Goal: Transaction & Acquisition: Book appointment/travel/reservation

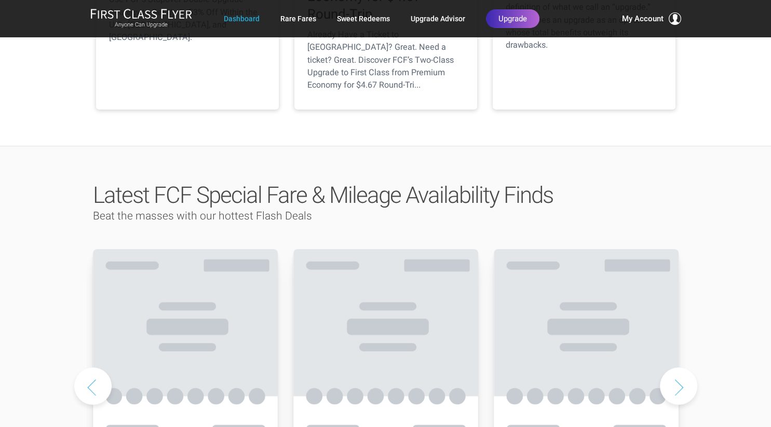
scroll to position [493, 0]
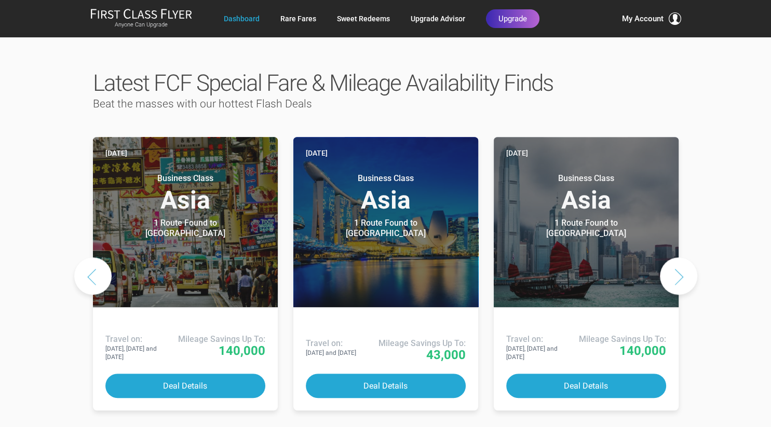
click at [681, 257] on button "Next slide" at bounding box center [678, 275] width 37 height 37
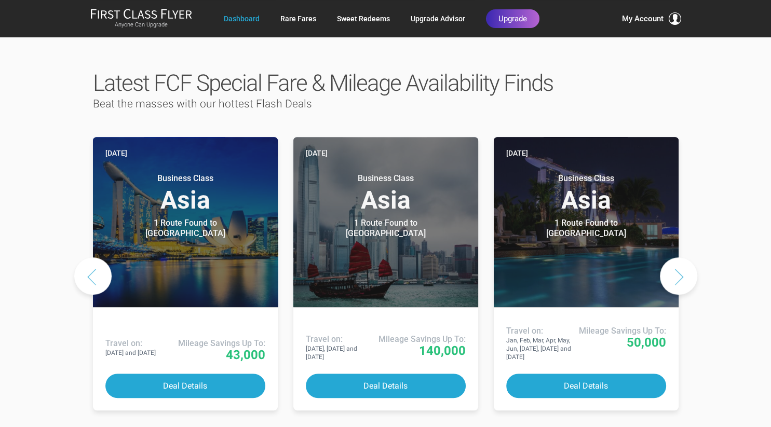
click at [681, 257] on button "Next slide" at bounding box center [678, 275] width 37 height 37
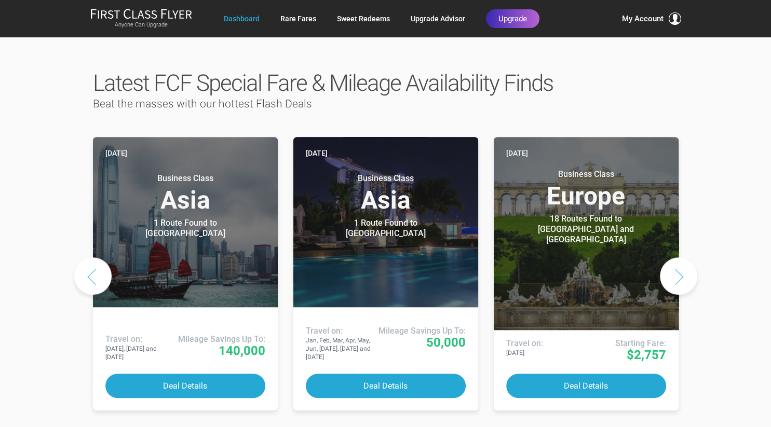
click at [682, 257] on button "Next slide" at bounding box center [678, 275] width 37 height 37
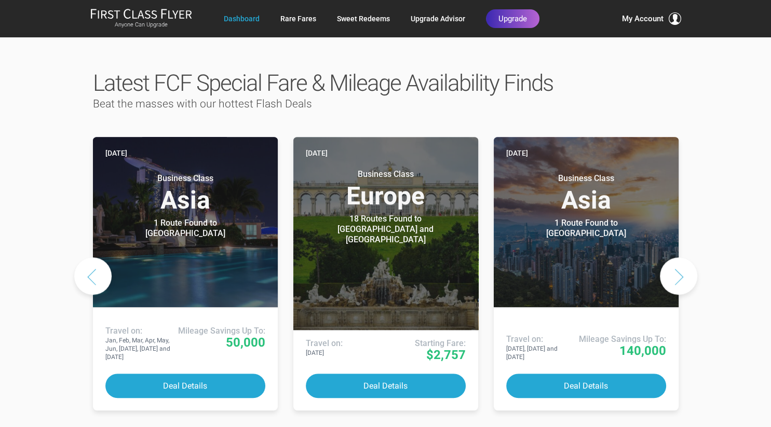
click at [683, 257] on button "Next slide" at bounding box center [678, 275] width 37 height 37
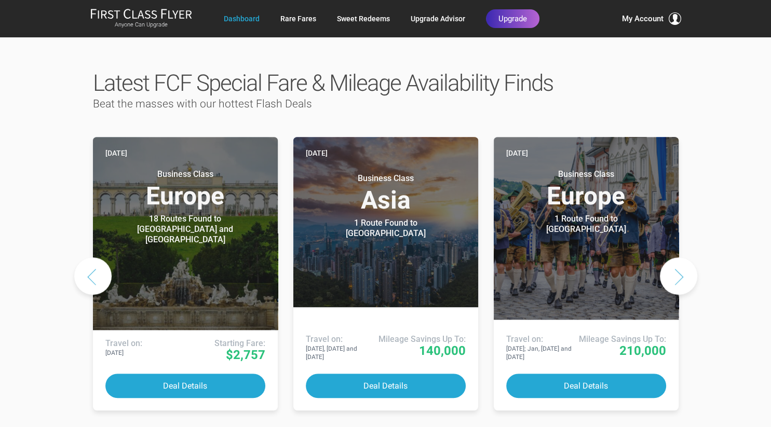
click at [683, 257] on button "Next slide" at bounding box center [678, 275] width 37 height 37
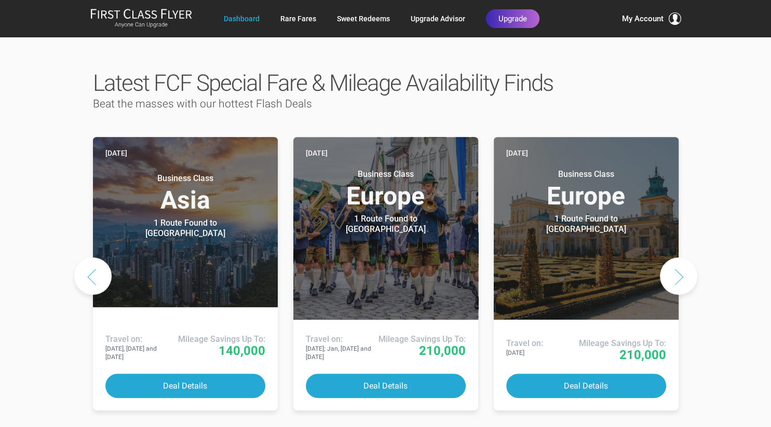
click at [683, 257] on button "Next slide" at bounding box center [678, 275] width 37 height 37
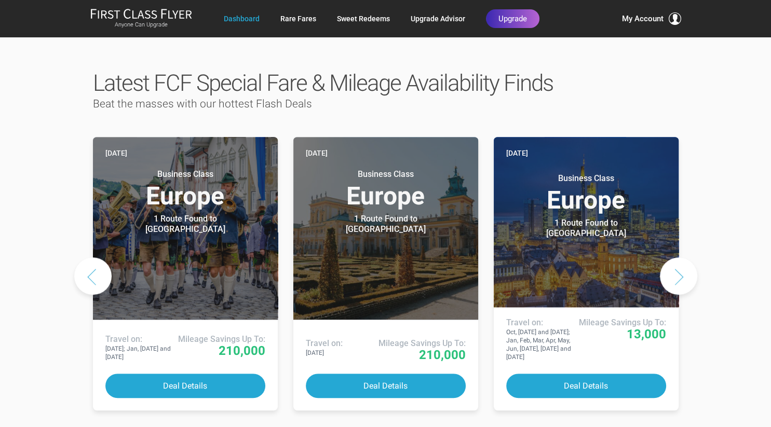
click at [683, 257] on button "Next slide" at bounding box center [678, 275] width 37 height 37
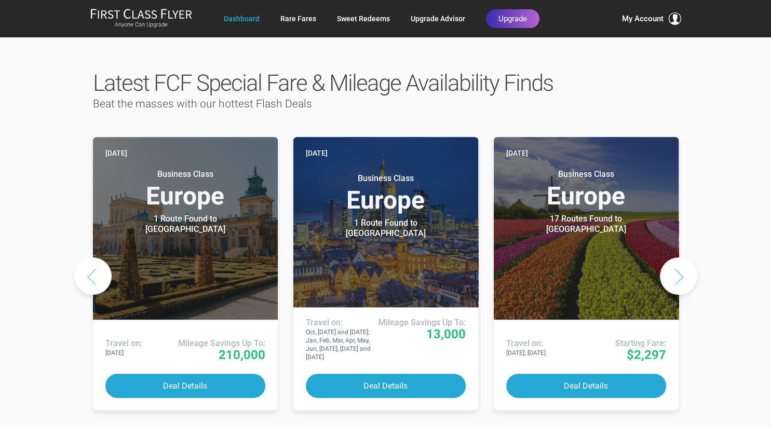
click at [683, 257] on button "Next slide" at bounding box center [678, 275] width 37 height 37
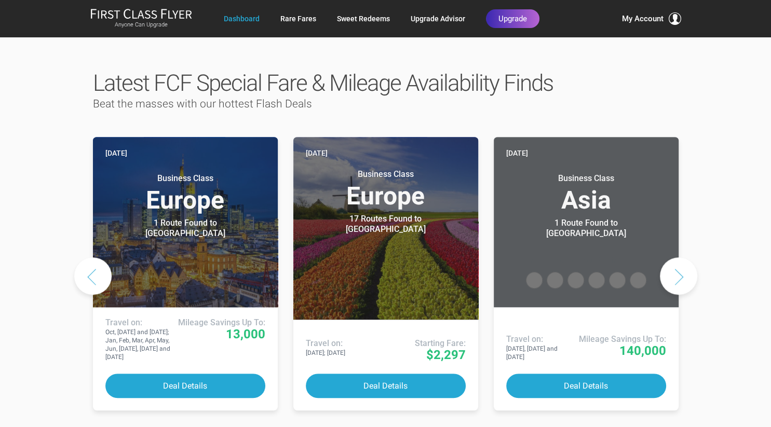
click at [683, 257] on button "Next slide" at bounding box center [678, 275] width 37 height 37
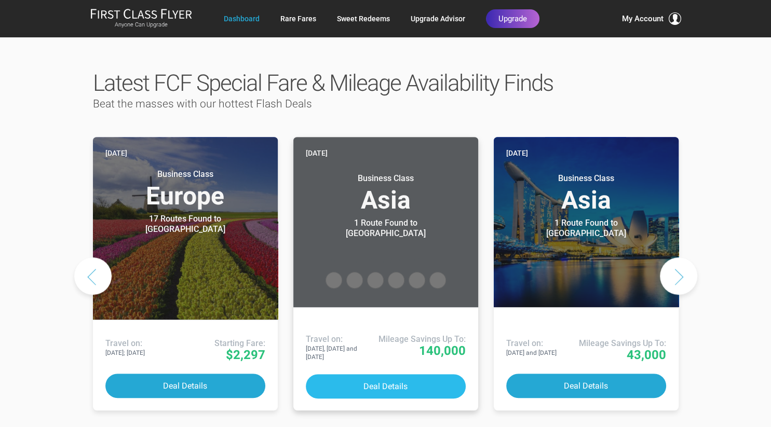
click at [387, 374] on button "Deal Details" at bounding box center [386, 386] width 160 height 24
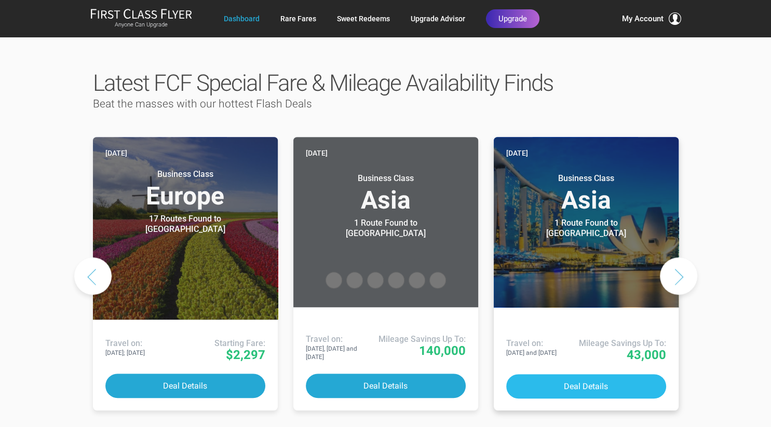
click at [587, 374] on button "Deal Details" at bounding box center [586, 386] width 160 height 24
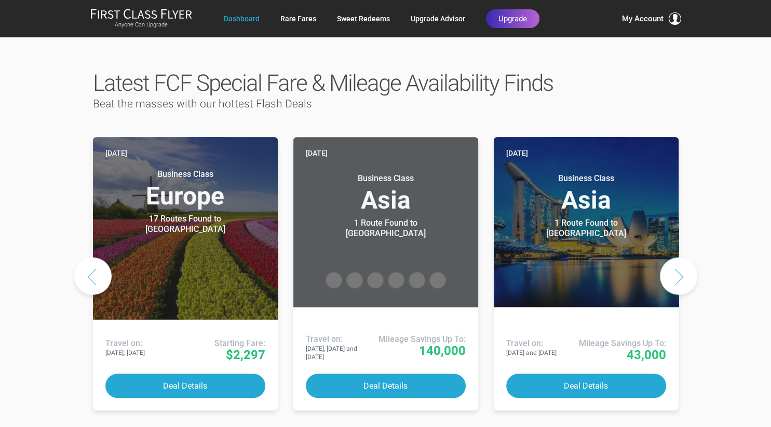
click at [680, 257] on button "Next slide" at bounding box center [678, 275] width 37 height 37
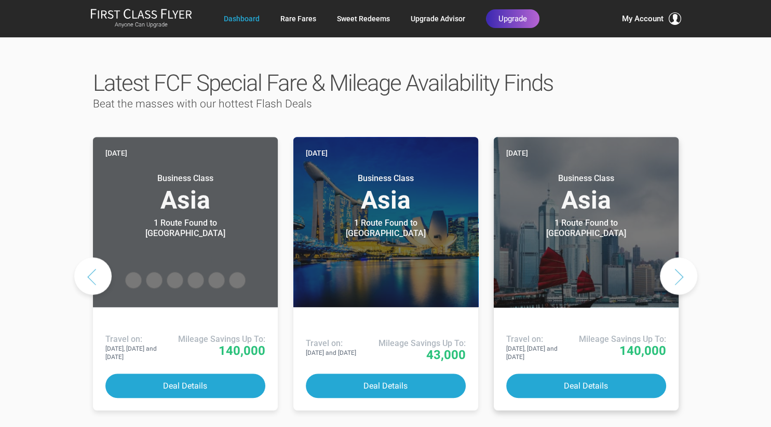
click at [561, 244] on header "Today Business Class Asia 1 Route Found to Hong Kong Use These Miles / Points:" at bounding box center [586, 222] width 185 height 170
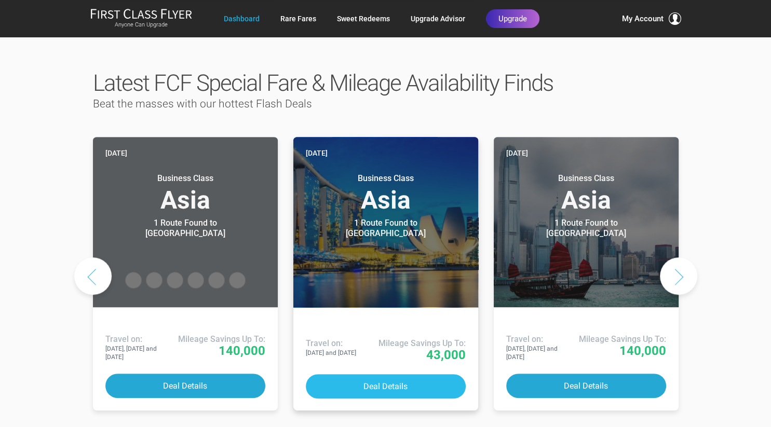
click at [383, 374] on button "Deal Details" at bounding box center [386, 386] width 160 height 24
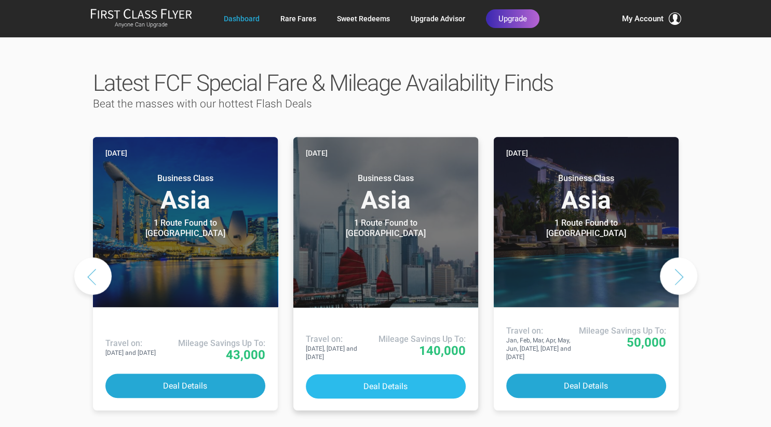
click at [373, 374] on button "Deal Details" at bounding box center [386, 386] width 160 height 24
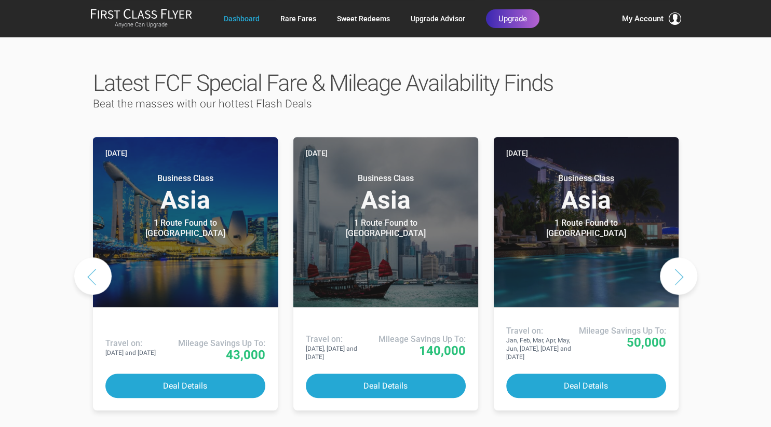
click at [686, 257] on button "Next slide" at bounding box center [678, 275] width 37 height 37
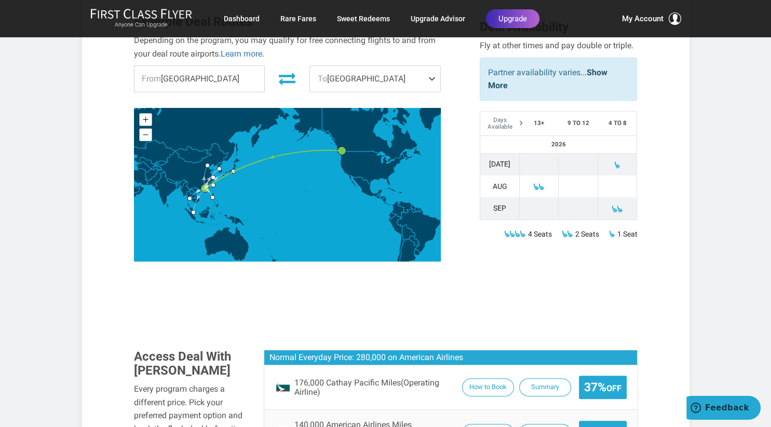
scroll to position [328, 0]
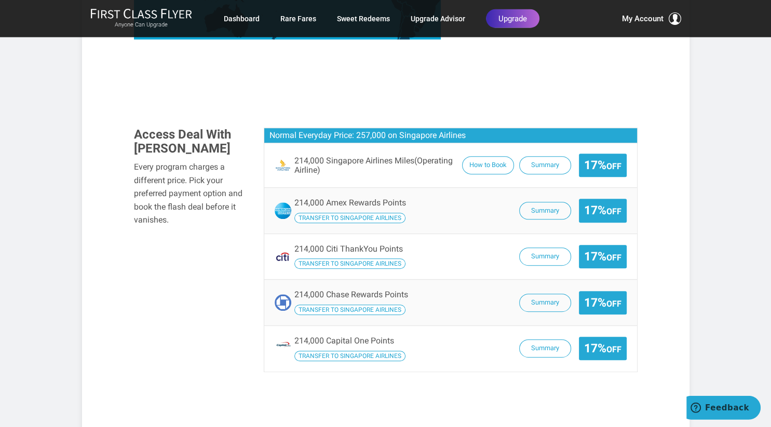
scroll to position [602, 0]
